Goal: Browse casually

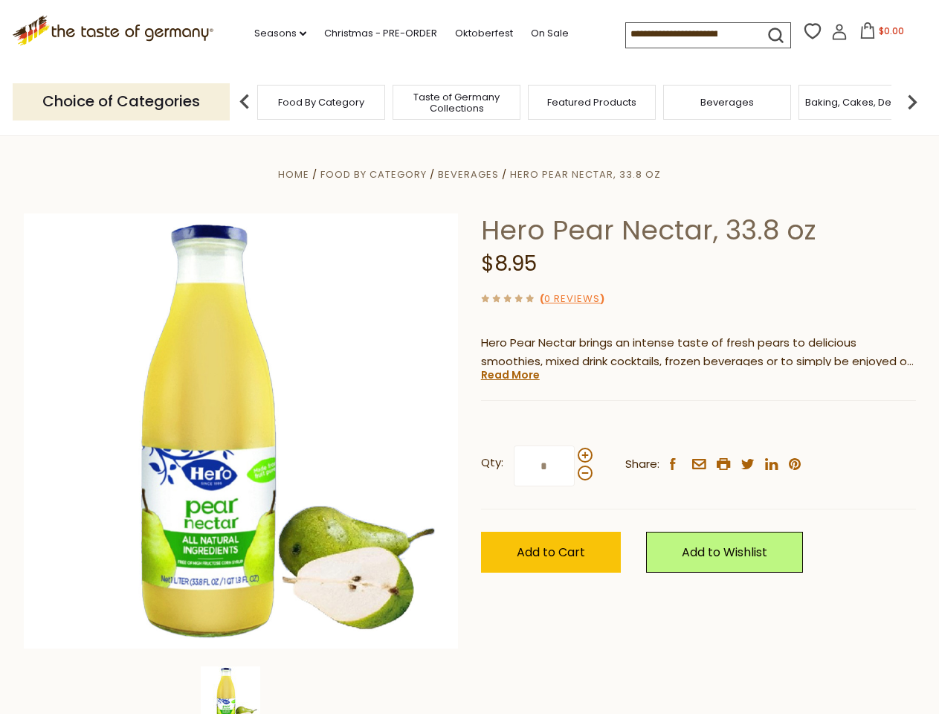
click at [469, 357] on div "Home Food By Category [GEOGRAPHIC_DATA] Hero Pear Nectar, 33.8 oz Hero Pear Nec…" at bounding box center [470, 451] width 914 height 572
click at [274, 33] on link "Seasons dropdown_arrow" at bounding box center [280, 33] width 52 height 16
click at [690, 34] on input at bounding box center [689, 33] width 126 height 21
click at [879, 35] on span "$0.00" at bounding box center [891, 31] width 25 height 13
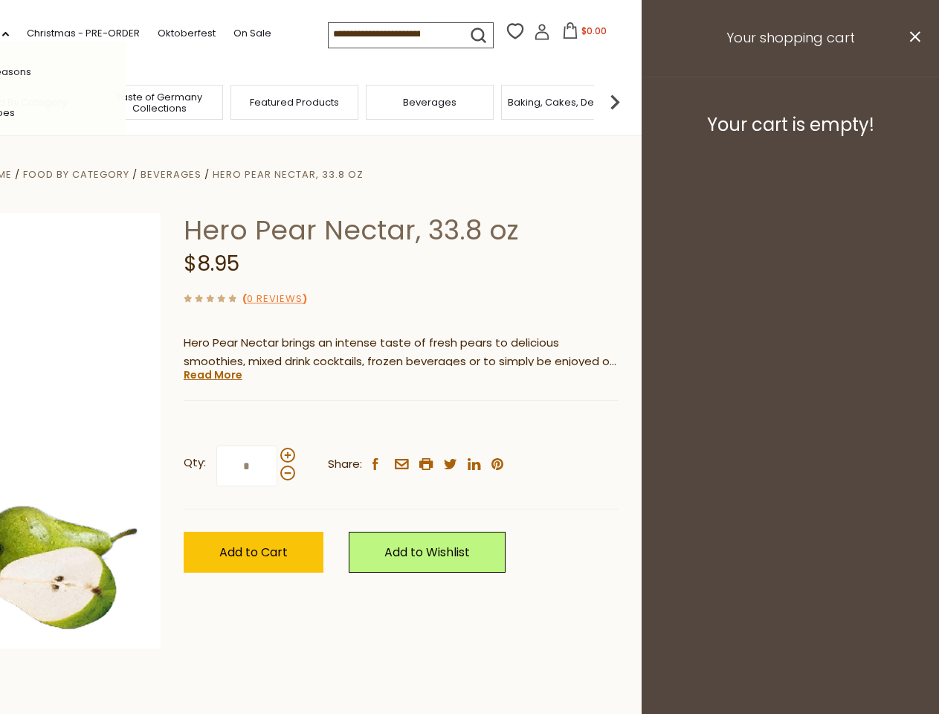
click at [126, 101] on div "All Seasons Recipes Game Day [DATE] [DATE] [DATE][PERSON_NAME] [DATE] Springfes…" at bounding box center [41, 357] width 169 height 630
click at [630, 101] on img at bounding box center [615, 102] width 30 height 30
click at [469, 424] on div "Home Food By Category [GEOGRAPHIC_DATA] Hero Pear Nectar, 33.8 oz Hero Pear Nec…" at bounding box center [172, 451] width 914 height 572
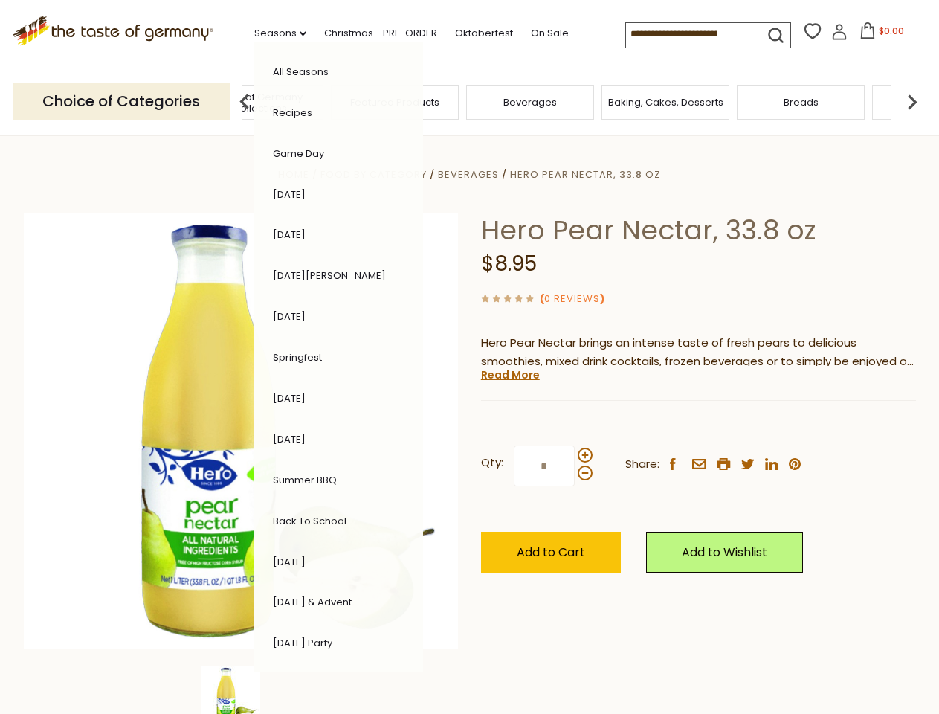
click at [241, 690] on div "Home Food By Category [GEOGRAPHIC_DATA] Hero Pear Nectar, 33.8 oz Hero Pear Nec…" at bounding box center [470, 451] width 914 height 572
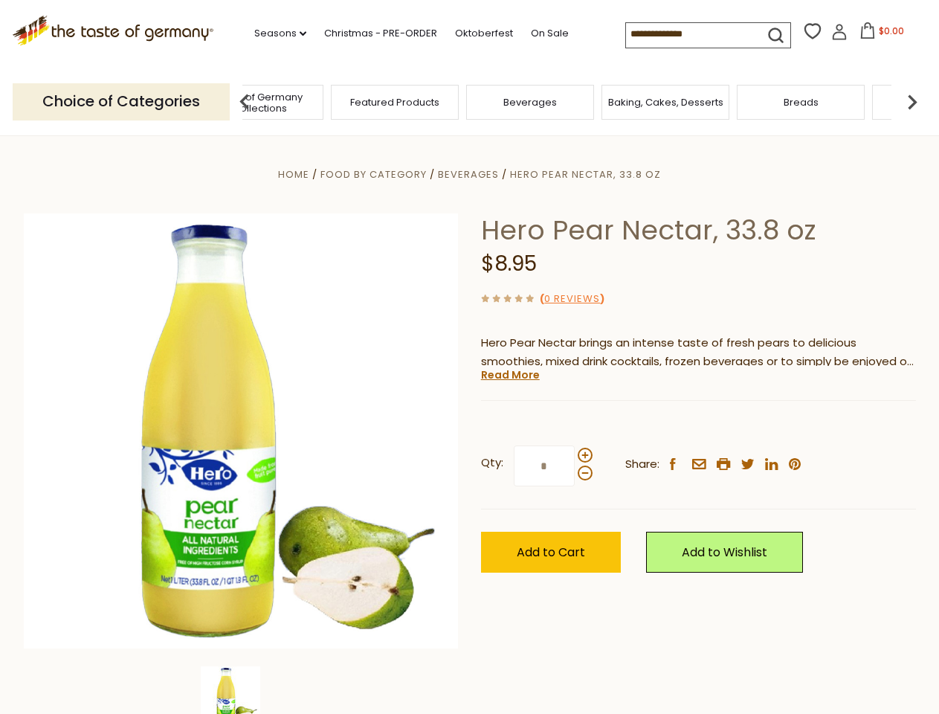
click at [241, 690] on img at bounding box center [230, 695] width 59 height 59
click at [509, 375] on link "Read More" at bounding box center [510, 374] width 59 height 15
